Goal: Information Seeking & Learning: Learn about a topic

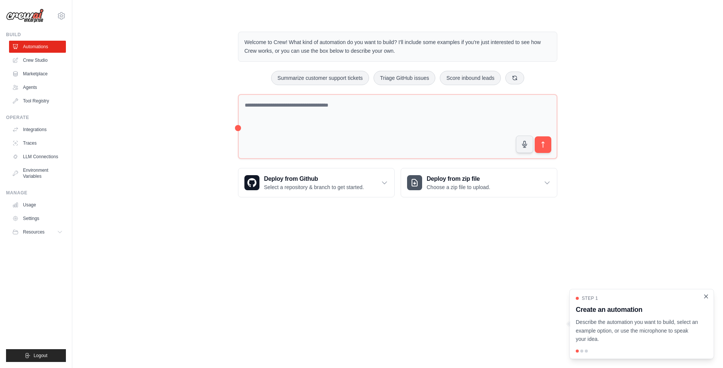
click at [704, 296] on icon "Close walkthrough" at bounding box center [706, 296] width 7 height 7
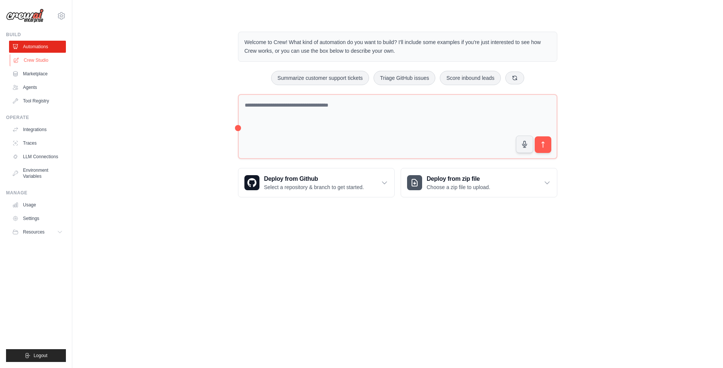
click at [40, 60] on link "Crew Studio" at bounding box center [38, 60] width 57 height 12
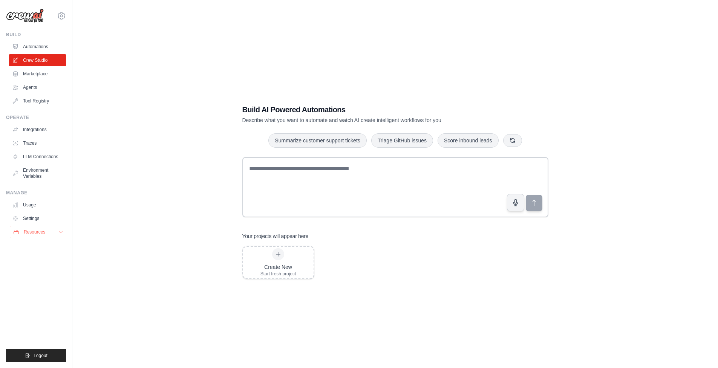
click at [63, 232] on icon at bounding box center [61, 232] width 6 height 6
click at [131, 258] on div "Build AI Powered Automations Describe what you want to automate and watch AI cr…" at bounding box center [394, 192] width 621 height 368
click at [36, 86] on link "Agents" at bounding box center [38, 87] width 57 height 12
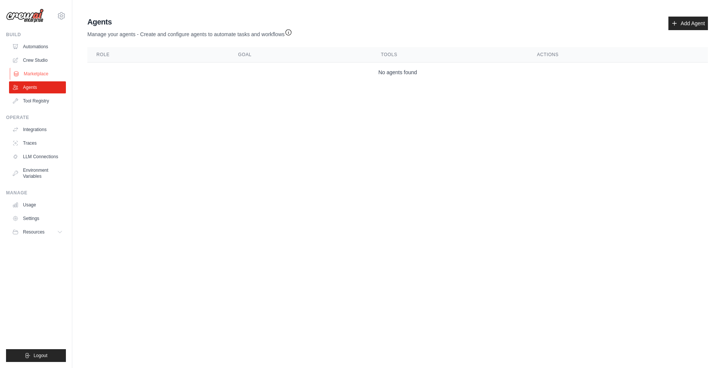
click at [40, 74] on link "Marketplace" at bounding box center [38, 74] width 57 height 12
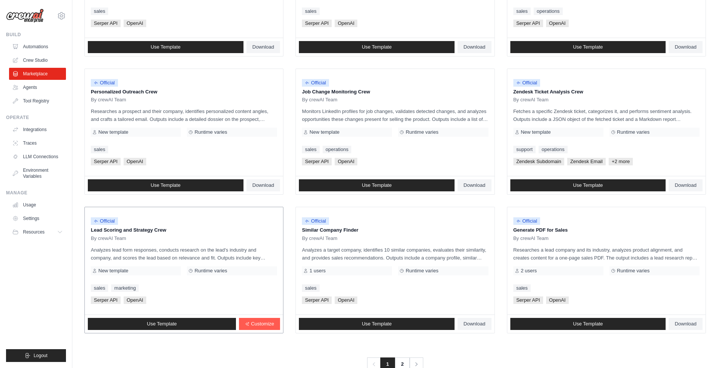
scroll to position [330, 0]
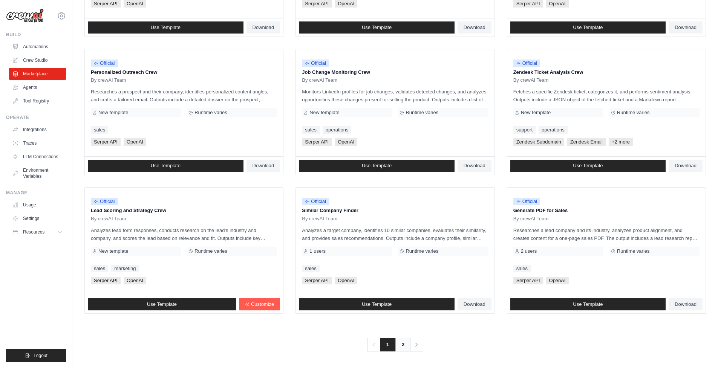
click at [404, 345] on link "2" at bounding box center [402, 345] width 15 height 14
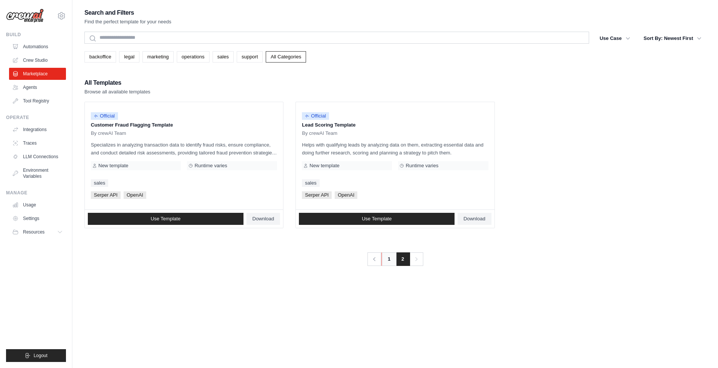
drag, startPoint x: 387, startPoint y: 261, endPoint x: 47, endPoint y: 359, distance: 353.5
click at [386, 261] on link "1" at bounding box center [387, 259] width 15 height 14
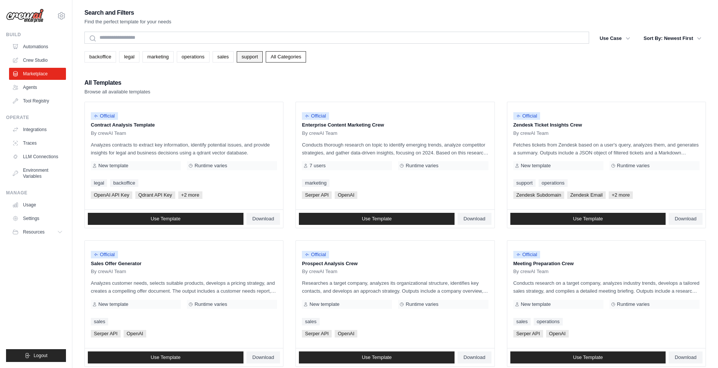
click at [261, 58] on link "support" at bounding box center [250, 56] width 26 height 11
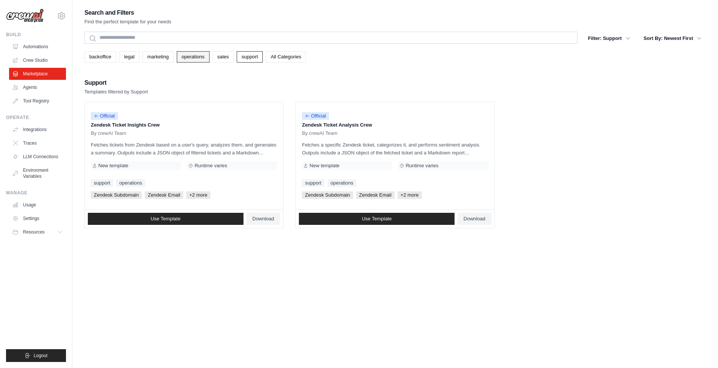
click at [206, 58] on link "operations" at bounding box center [193, 56] width 33 height 11
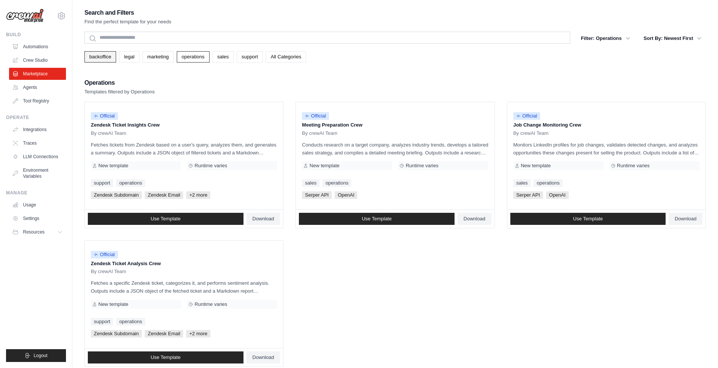
click at [99, 57] on link "backoffice" at bounding box center [100, 56] width 32 height 11
